Goal: Transaction & Acquisition: Subscribe to service/newsletter

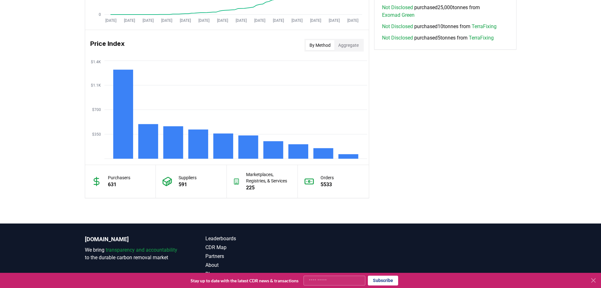
scroll to position [524, 0]
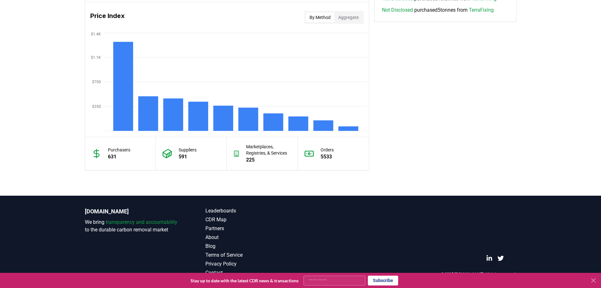
click at [594, 279] on icon at bounding box center [594, 280] width 4 height 4
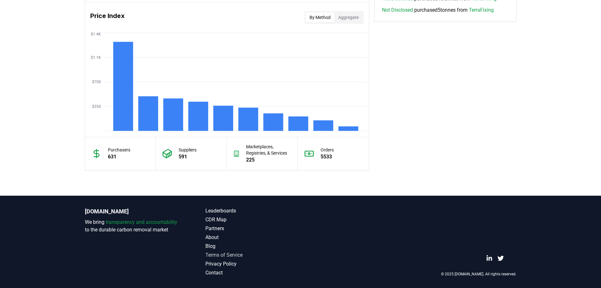
click at [229, 253] on link "Terms of Service" at bounding box center [252, 255] width 95 height 8
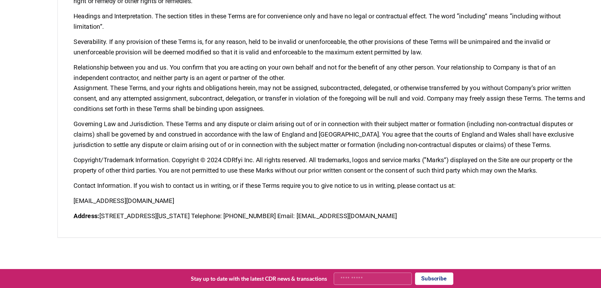
scroll to position [1117, 0]
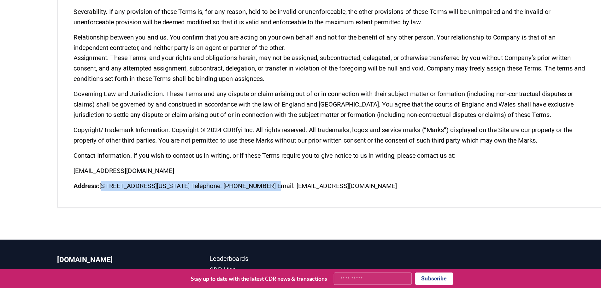
drag, startPoint x: 121, startPoint y: 223, endPoint x: 252, endPoint y: 226, distance: 131.0
click at [252, 211] on p "Address: [STREET_ADDRESS][US_STATE] Telephone: [PHONE_NUMBER] Email: [EMAIL_ADD…" at bounding box center [301, 207] width 406 height 8
copy p "[STREET_ADDRESS][US_STATE]"
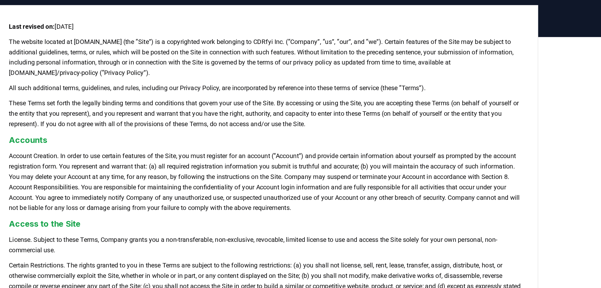
scroll to position [0, 0]
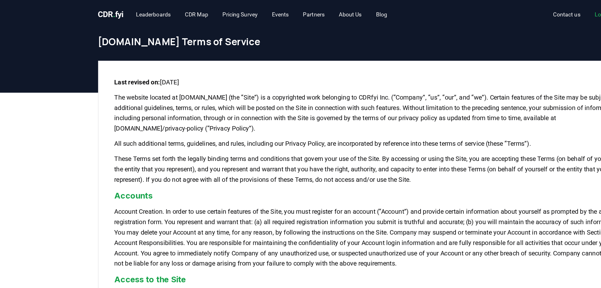
click at [91, 11] on span "CDR . fyi" at bounding box center [95, 12] width 20 height 8
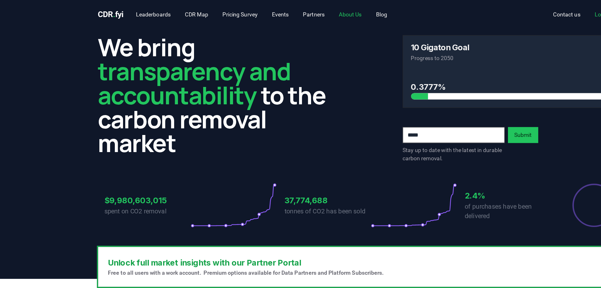
click at [297, 15] on link "About Us" at bounding box center [285, 11] width 28 height 11
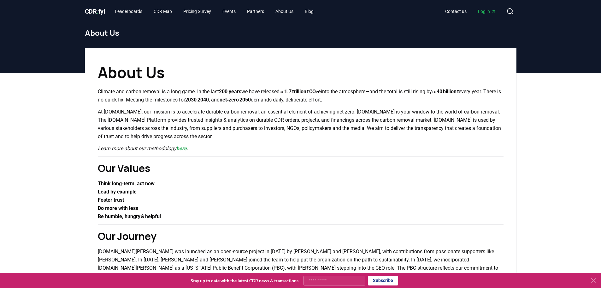
click at [103, 5] on div "CDR . fyi Leaderboards CDR Map Pricing Survey Events Partners About Us Blog Con…" at bounding box center [301, 11] width 432 height 23
click at [102, 11] on span "CDR . fyi" at bounding box center [95, 12] width 20 height 8
click at [193, 15] on link "Pricing Survey" at bounding box center [197, 11] width 38 height 11
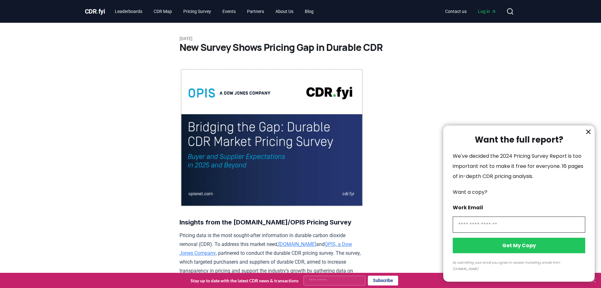
click at [483, 11] on div at bounding box center [300, 144] width 601 height 288
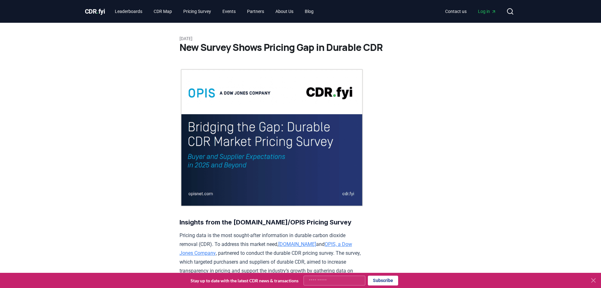
click at [491, 11] on span "Log in" at bounding box center [487, 11] width 18 height 6
click at [299, 13] on link "About Us" at bounding box center [285, 11] width 28 height 11
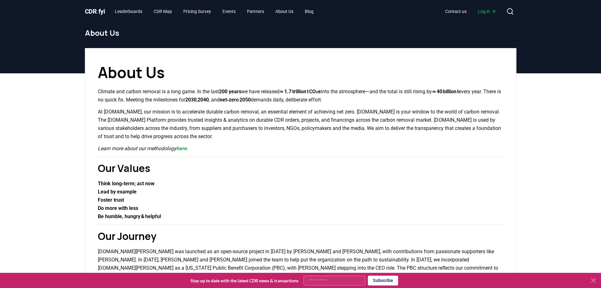
click at [93, 15] on span "CDR . fyi" at bounding box center [95, 12] width 20 height 8
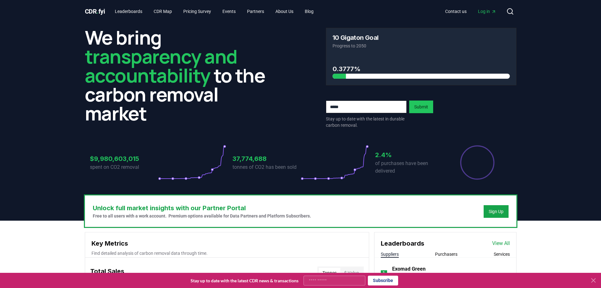
click at [479, 210] on div "Unlock full market insights with our Partner Portal Free to all users with a wo…" at bounding box center [300, 210] width 431 height 31
click at [484, 210] on button "Sign Up" at bounding box center [496, 211] width 25 height 13
click at [508, 217] on button "Sign Up" at bounding box center [496, 211] width 25 height 13
click at [488, 214] on button "Sign Up" at bounding box center [496, 211] width 25 height 13
click at [491, 213] on div "Sign Up" at bounding box center [496, 211] width 15 height 6
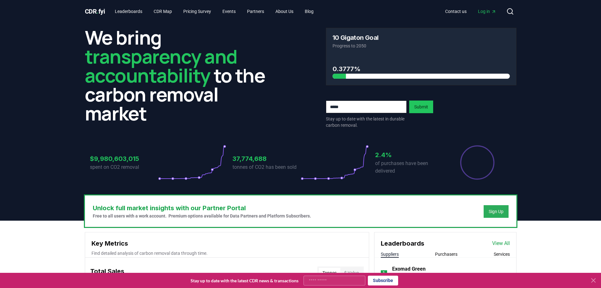
click at [503, 211] on div "Sign Up" at bounding box center [496, 211] width 15 height 6
